Goal: Task Accomplishment & Management: Manage account settings

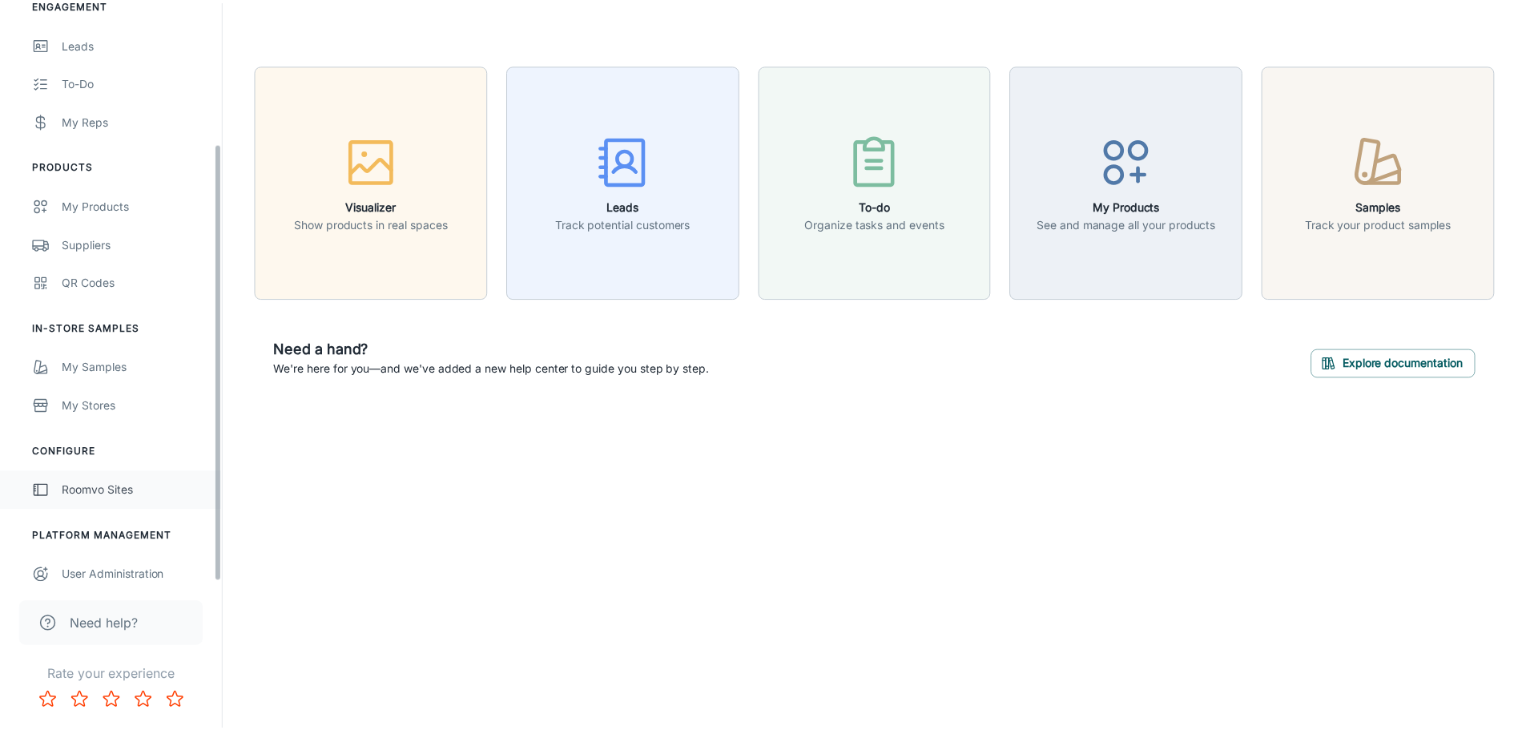
scroll to position [187, 0]
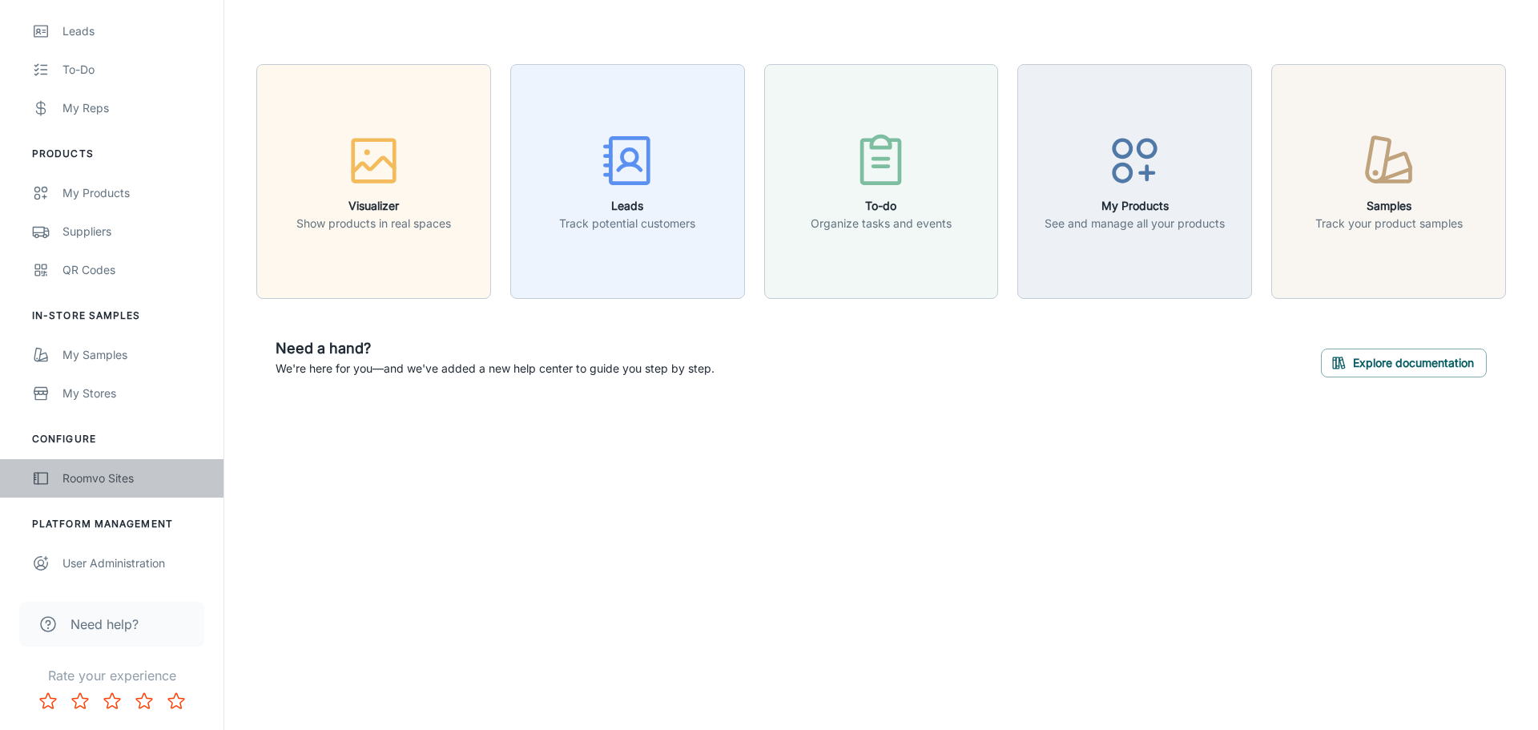
click at [121, 473] on div "Roomvo Sites" at bounding box center [134, 478] width 145 height 18
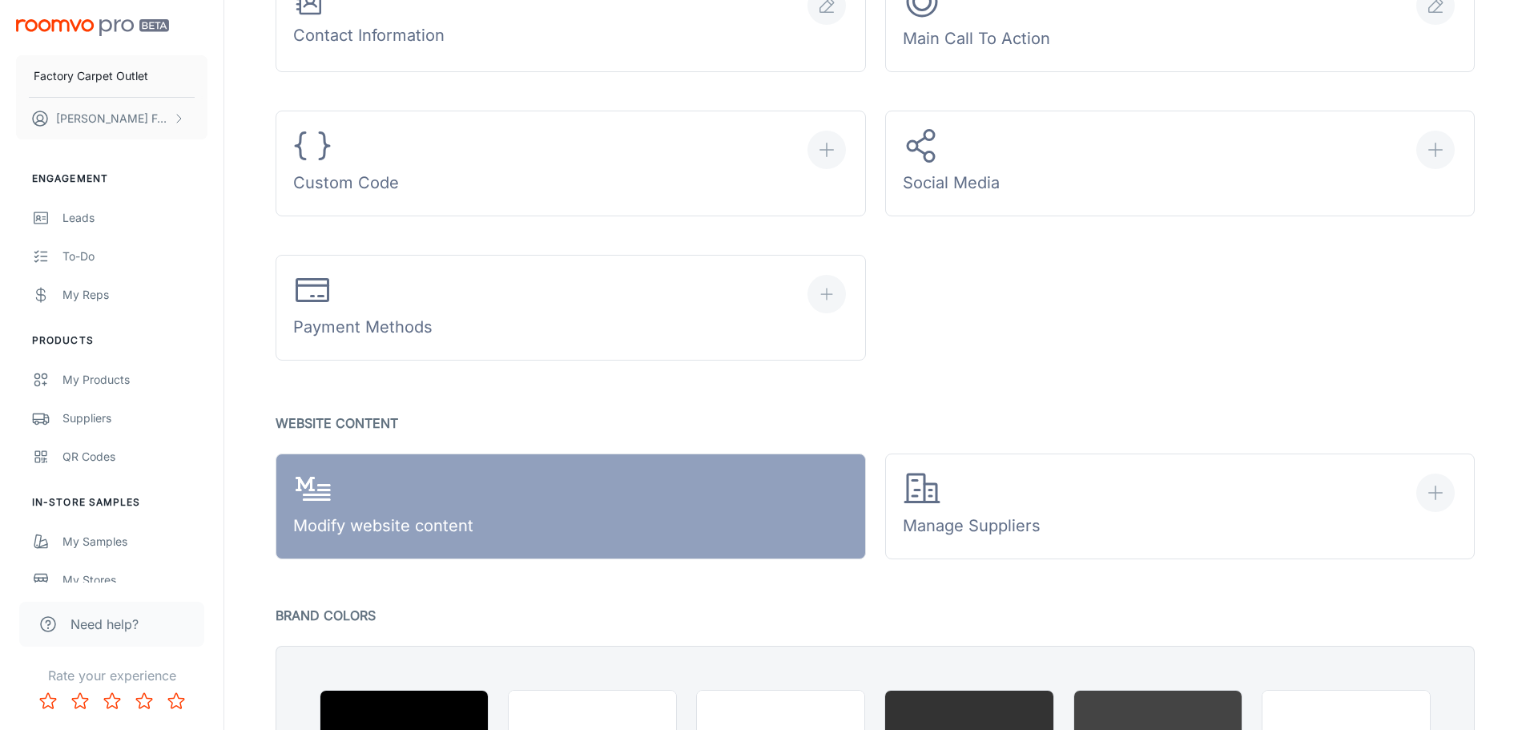
scroll to position [801, 0]
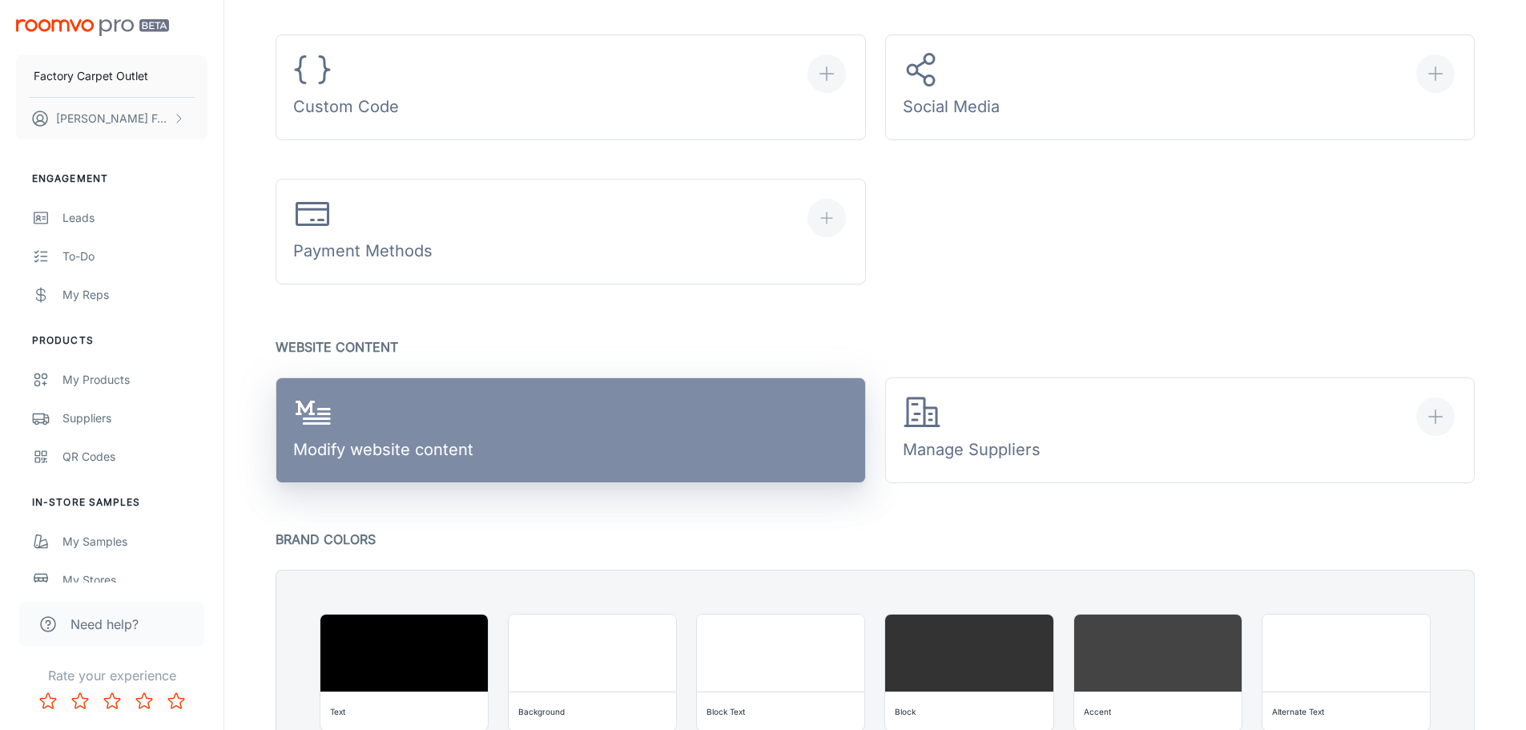
click at [409, 445] on div "Modify website content" at bounding box center [383, 430] width 180 height 74
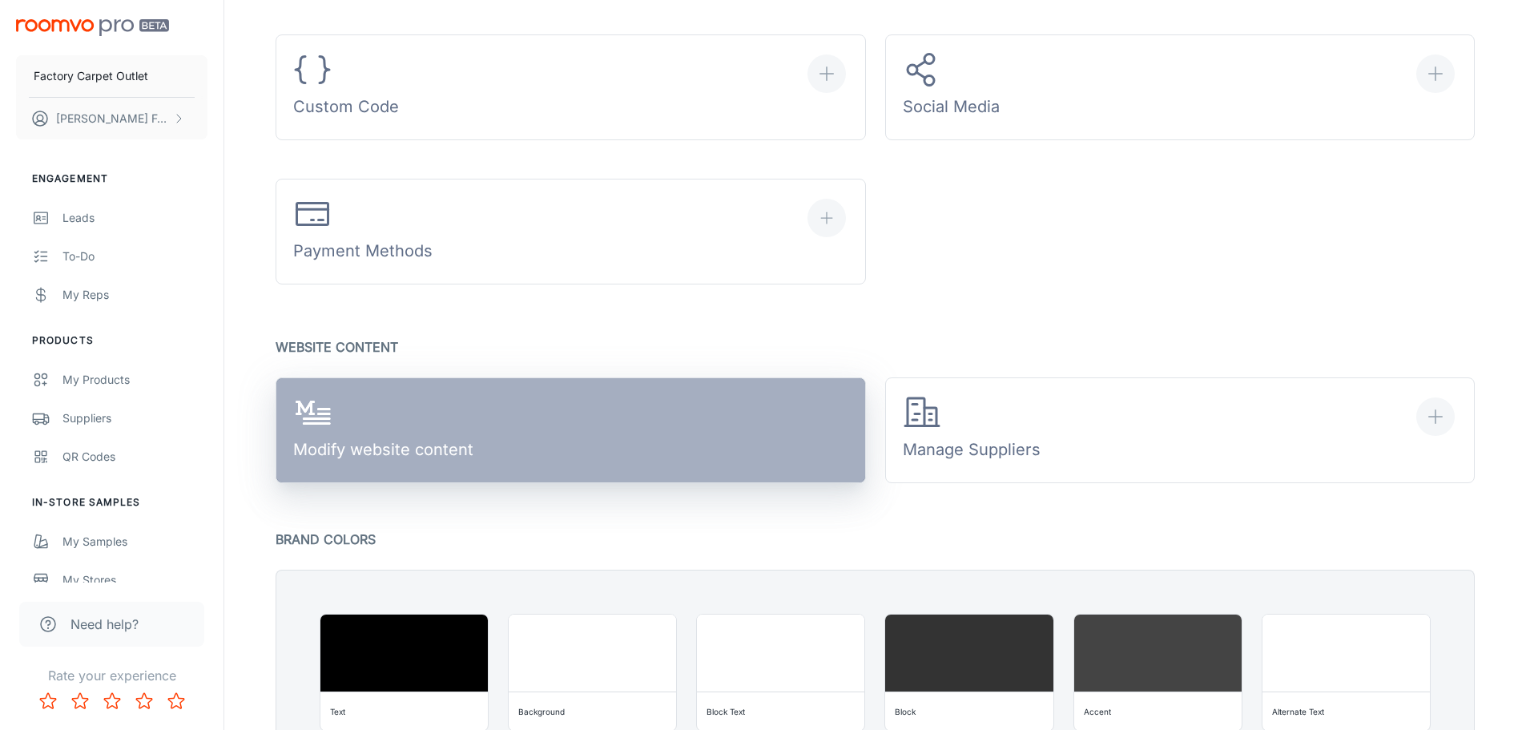
click at [401, 413] on div "Modify website content" at bounding box center [383, 430] width 180 height 74
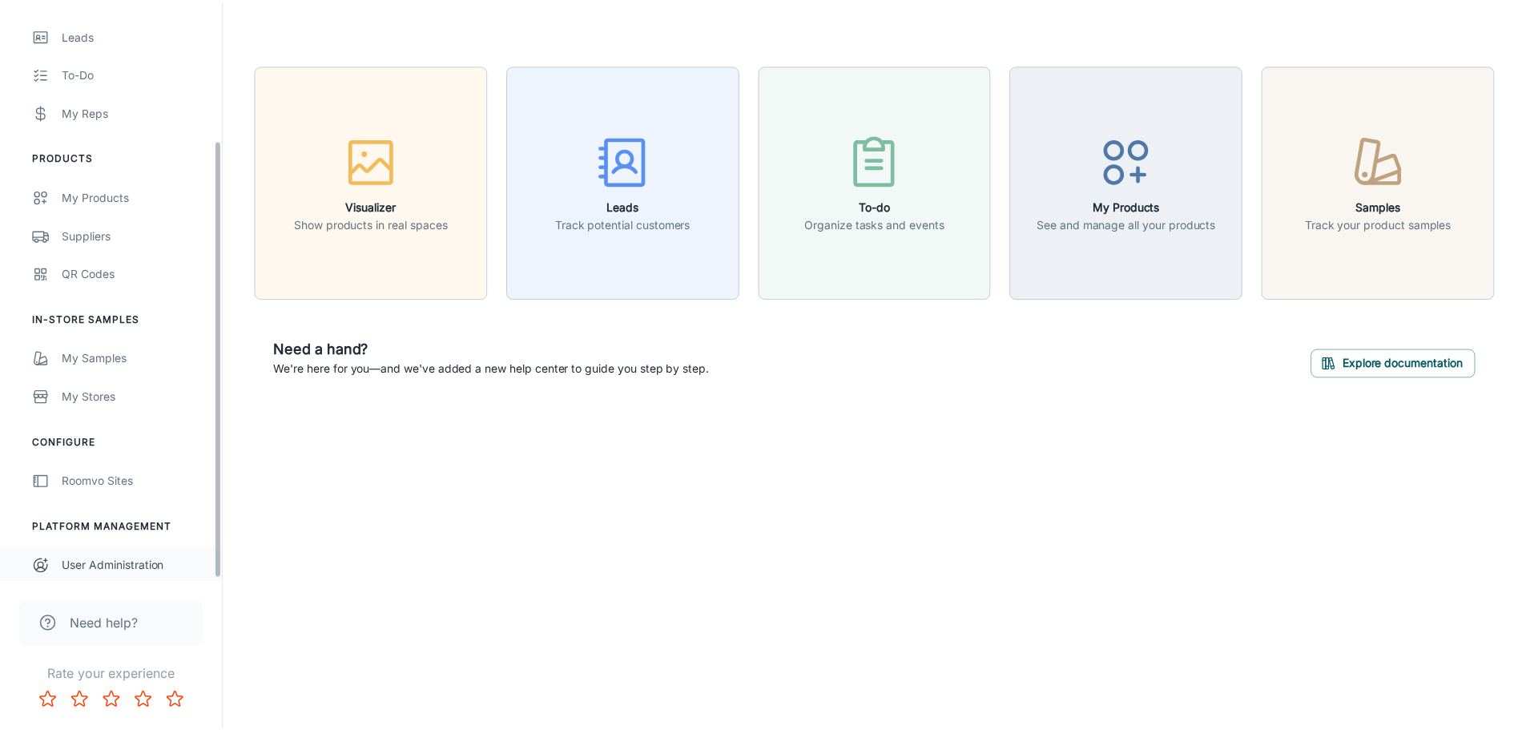
scroll to position [187, 0]
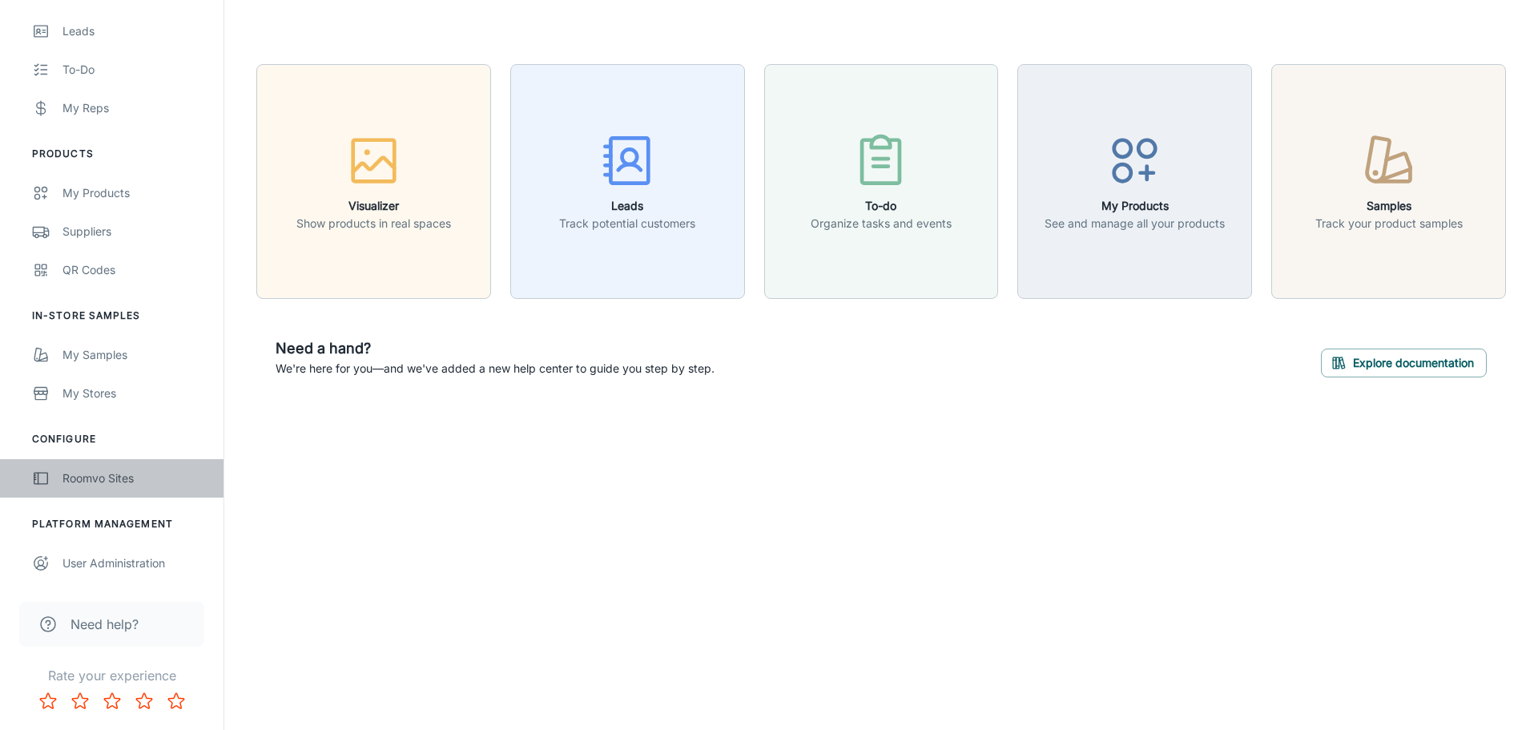
click at [108, 485] on div "Roomvo Sites" at bounding box center [134, 478] width 145 height 18
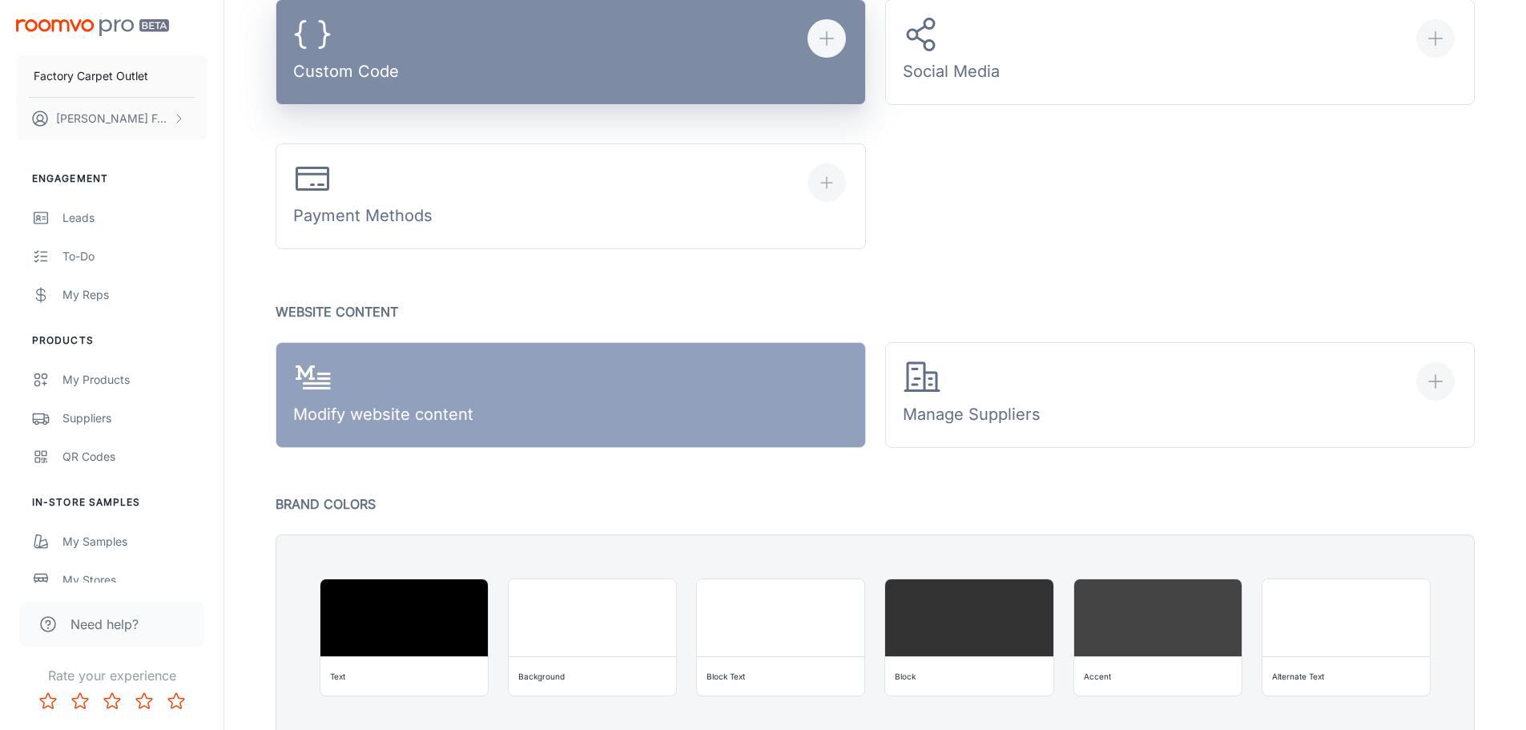
scroll to position [961, 0]
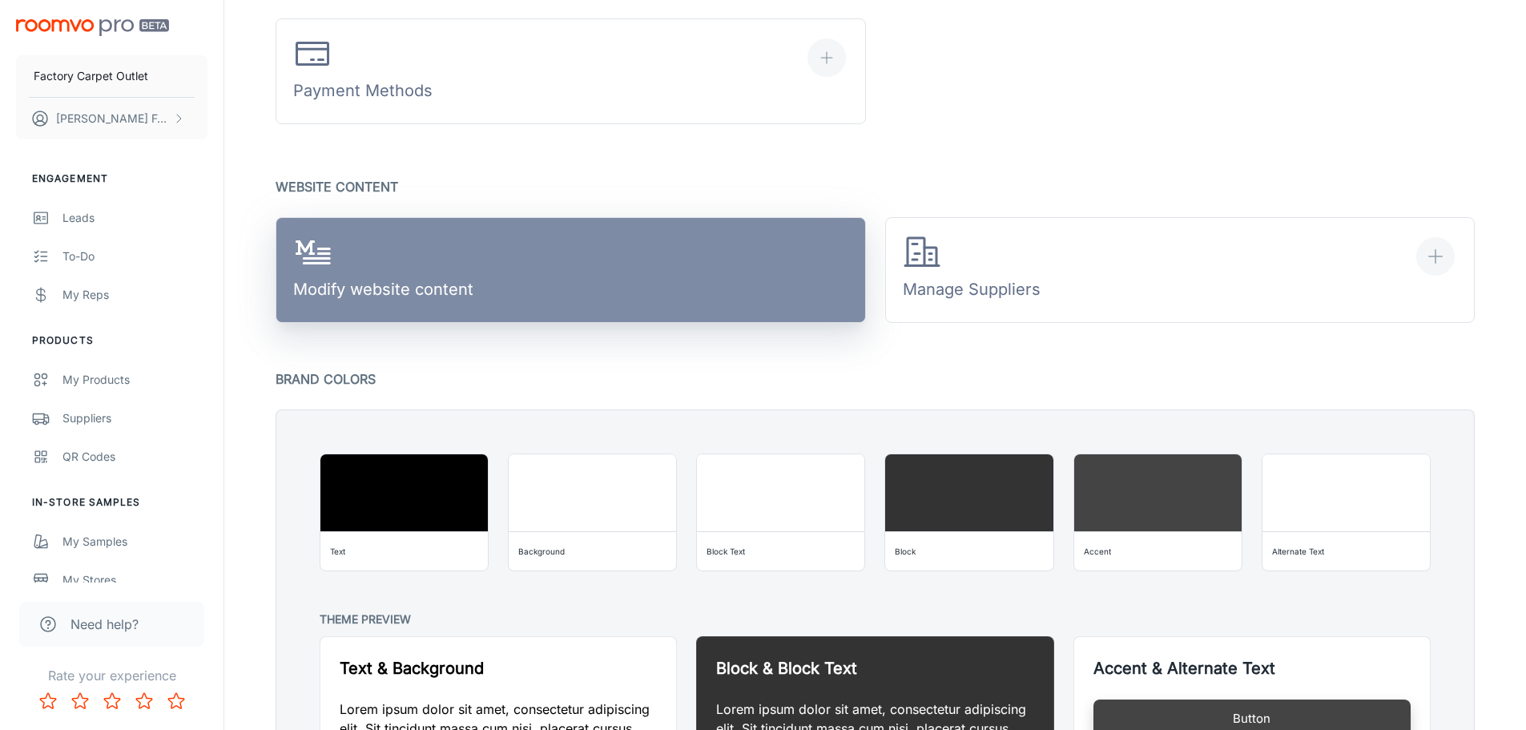
click at [435, 248] on div "Modify website content" at bounding box center [383, 270] width 180 height 74
